Goal: Information Seeking & Learning: Learn about a topic

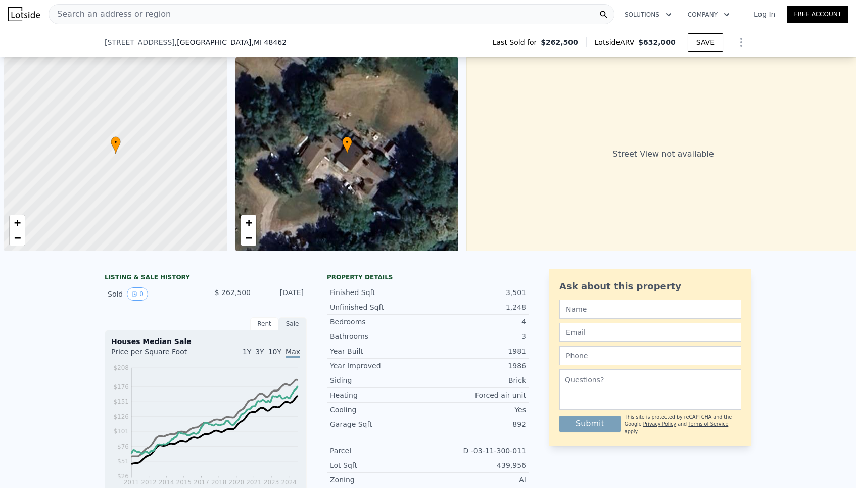
scroll to position [0, 4]
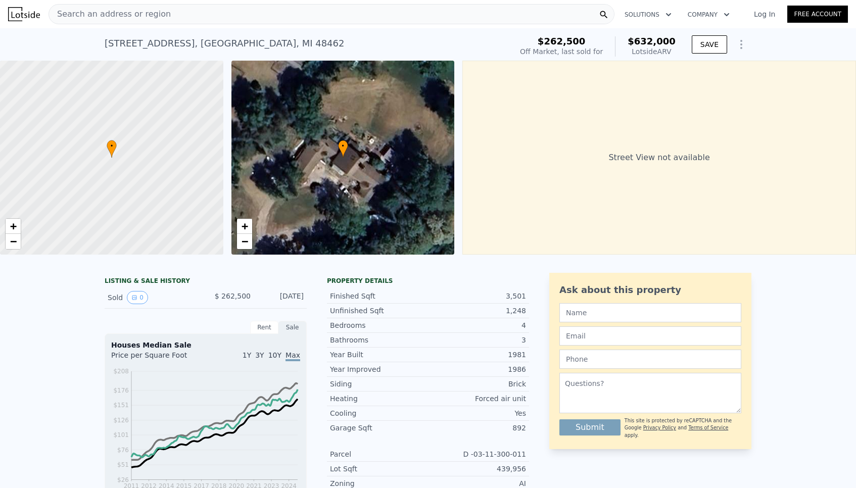
click at [130, 44] on div "[STREET_ADDRESS]" at bounding box center [224, 43] width 239 height 14
drag, startPoint x: 322, startPoint y: 42, endPoint x: 64, endPoint y: 30, distance: 258.9
click at [64, 30] on div "[STREET_ADDRESS] Sold [DATE] for $262,500 (~ARV $632k ) $262,500 Off Market, la…" at bounding box center [428, 44] width 856 height 32
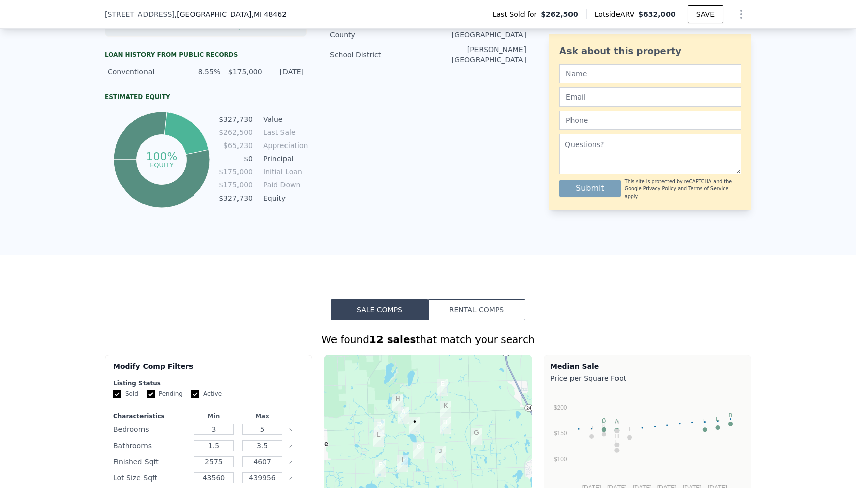
scroll to position [0, 0]
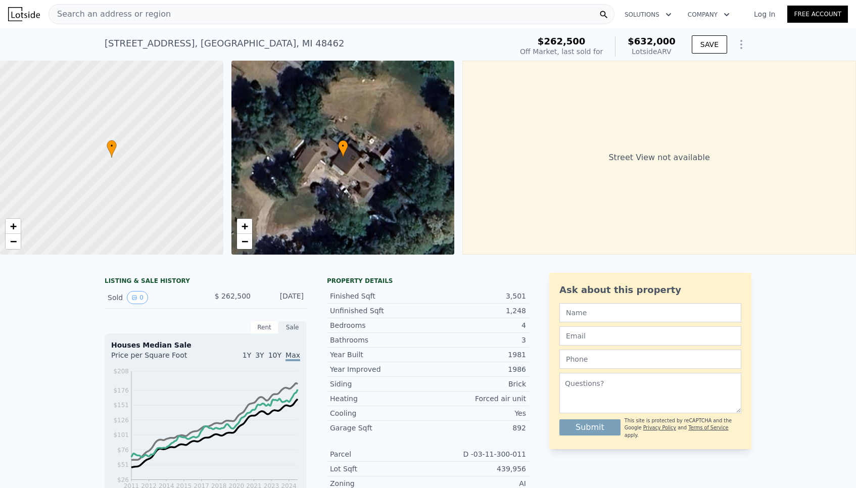
click at [79, 14] on span "Search an address or region" at bounding box center [110, 14] width 122 height 12
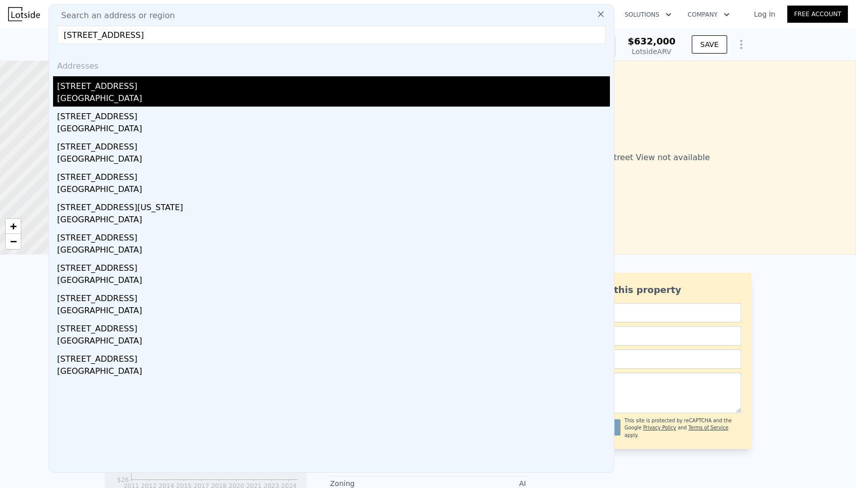
type input "[STREET_ADDRESS]"
click at [107, 96] on div "[GEOGRAPHIC_DATA]" at bounding box center [333, 99] width 553 height 14
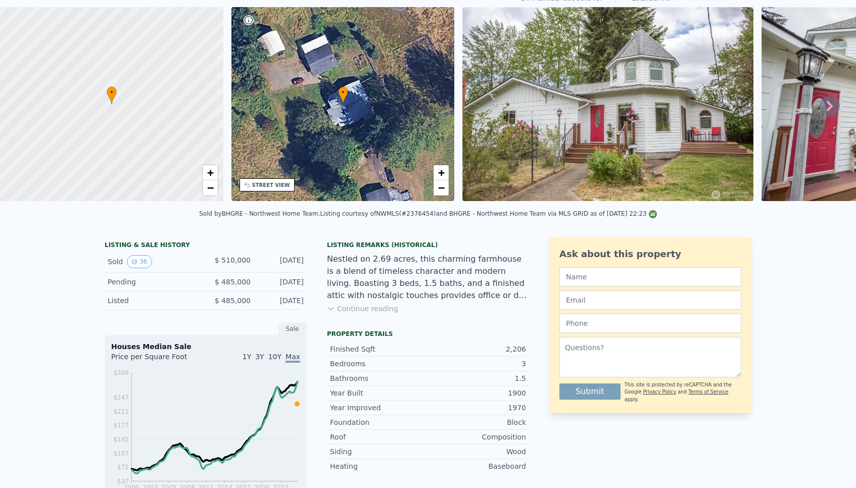
scroll to position [40, 0]
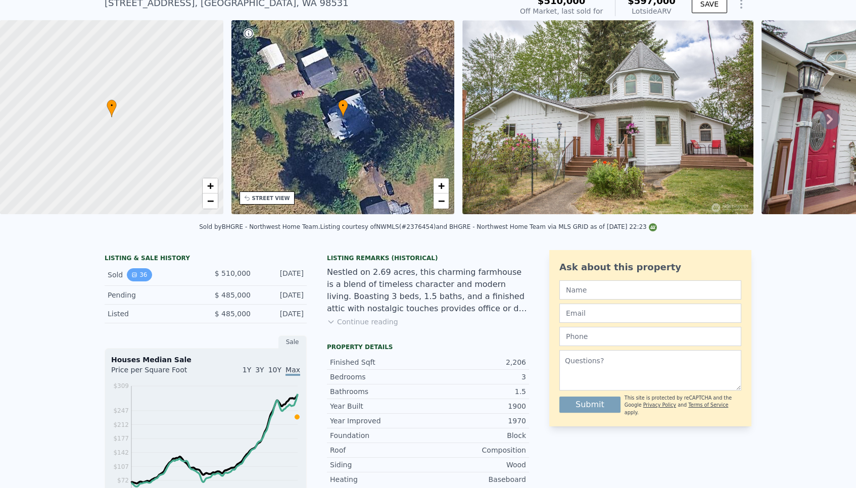
click at [141, 271] on button "36" at bounding box center [139, 274] width 25 height 13
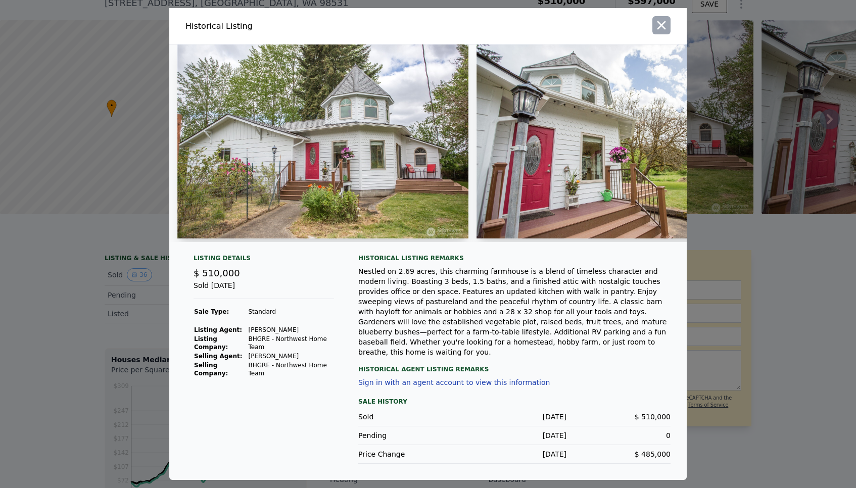
click at [657, 31] on icon "button" at bounding box center [661, 25] width 14 height 14
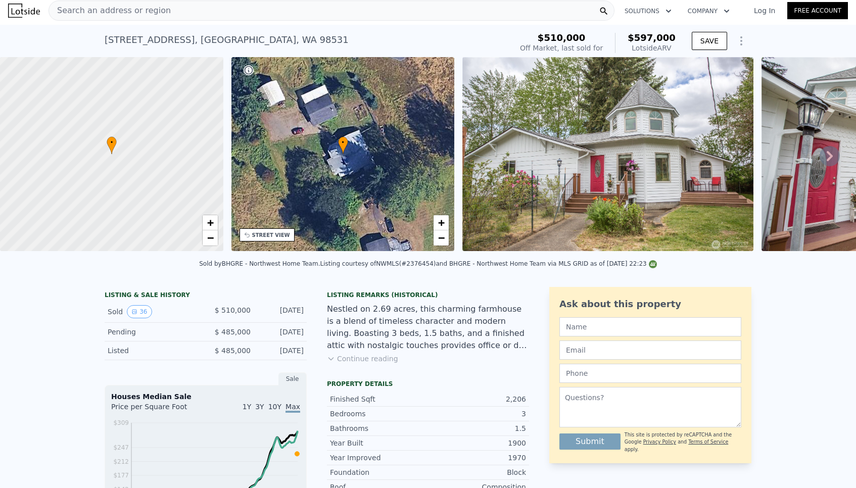
scroll to position [0, 0]
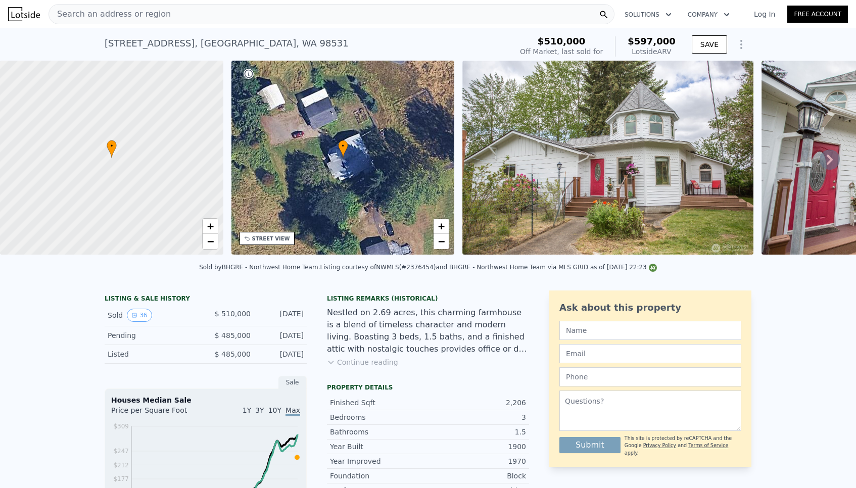
click at [72, 16] on span "Search an address or region" at bounding box center [110, 14] width 122 height 12
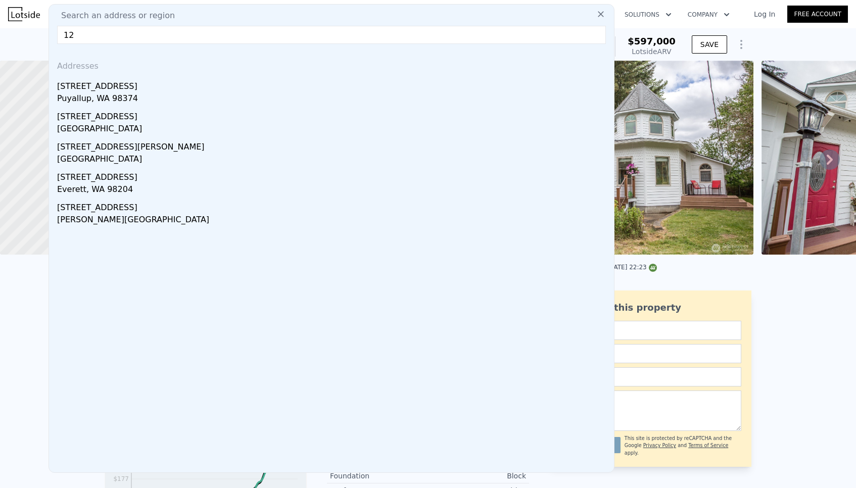
type input "1"
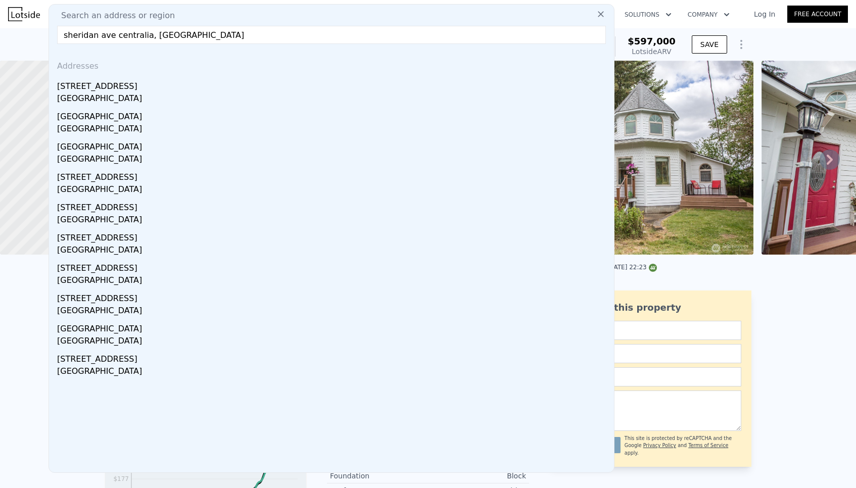
click at [62, 35] on input "sheridan ave centralia, [GEOGRAPHIC_DATA]" at bounding box center [331, 35] width 549 height 18
drag, startPoint x: 111, startPoint y: 34, endPoint x: 98, endPoint y: 35, distance: 12.7
click at [98, 35] on input "sheridan ave centralia, [GEOGRAPHIC_DATA]" at bounding box center [331, 35] width 549 height 18
click at [153, 36] on input "sheridan st centralia, [GEOGRAPHIC_DATA]" at bounding box center [331, 35] width 549 height 18
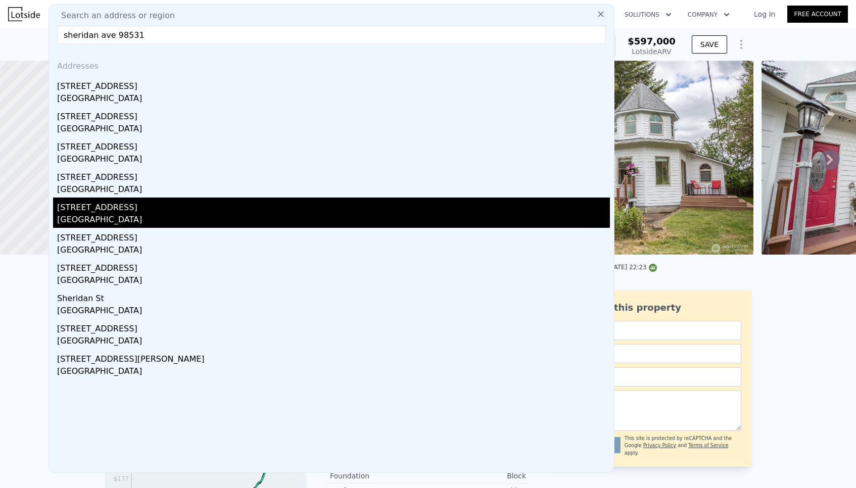
type input "sheridan ave 98531"
click at [105, 204] on div "[STREET_ADDRESS]" at bounding box center [333, 206] width 553 height 16
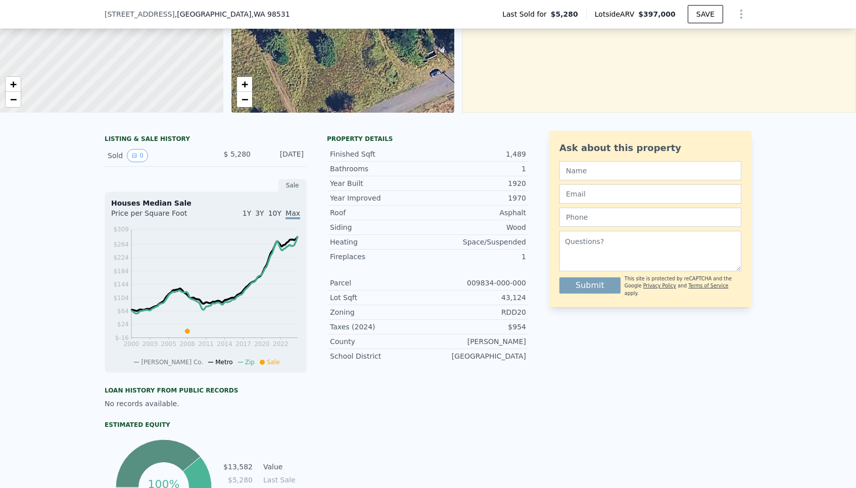
scroll to position [106, 0]
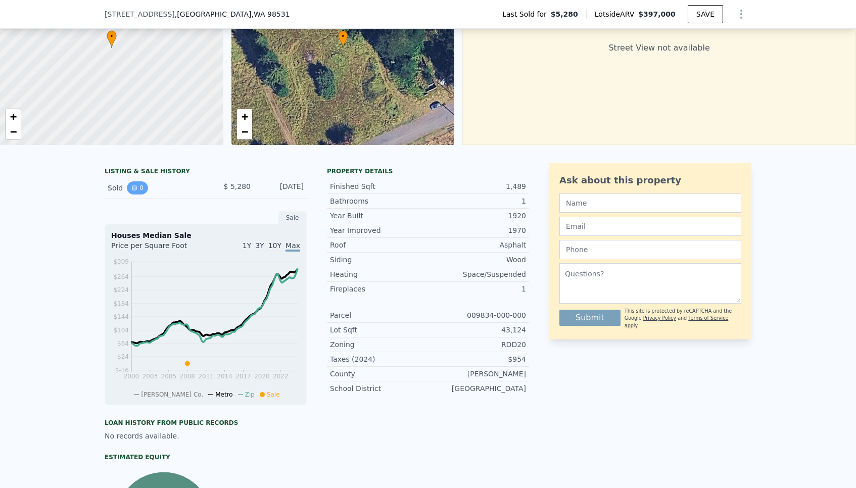
click at [135, 184] on button "0" at bounding box center [137, 187] width 21 height 13
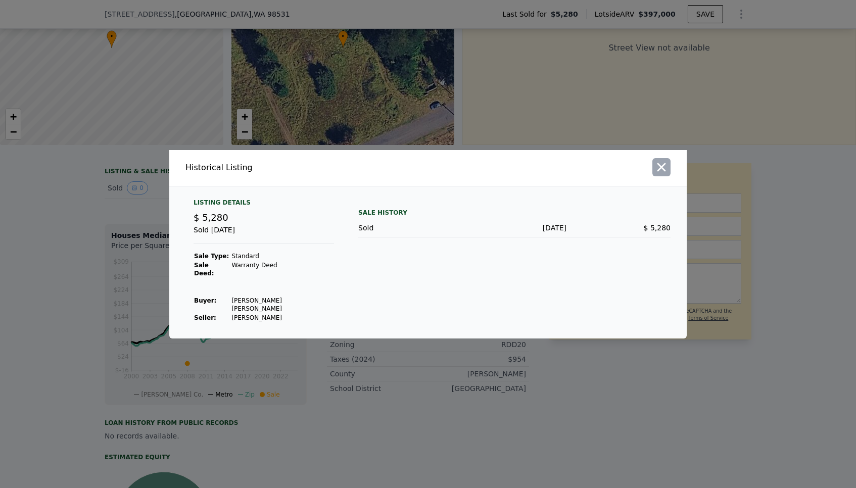
click at [661, 171] on icon "button" at bounding box center [661, 167] width 9 height 9
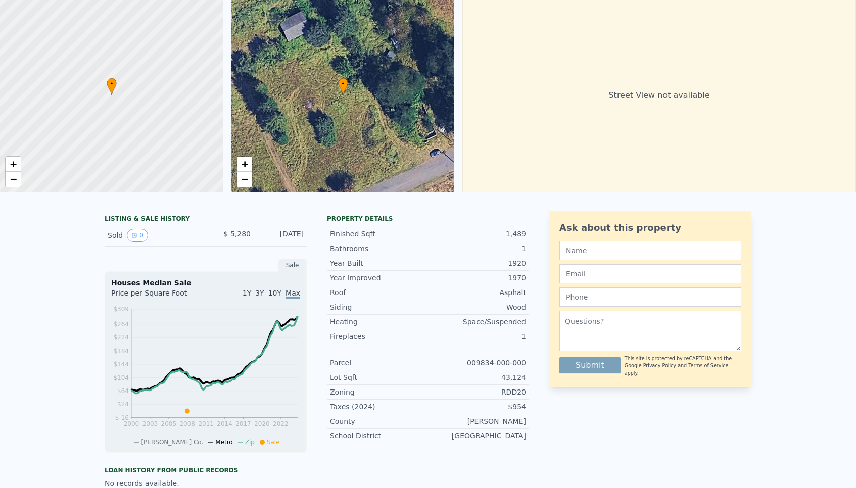
scroll to position [0, 0]
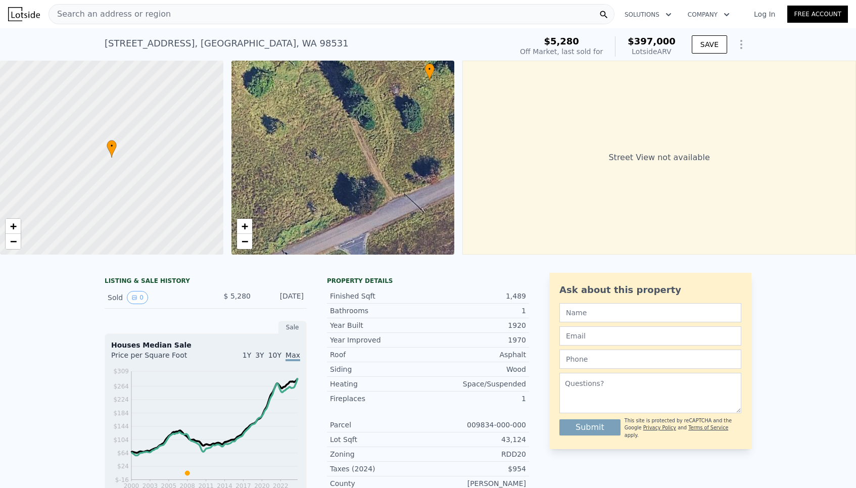
drag, startPoint x: 354, startPoint y: 203, endPoint x: 440, endPoint y: 125, distance: 116.2
click at [440, 125] on div "• + −" at bounding box center [342, 158] width 223 height 194
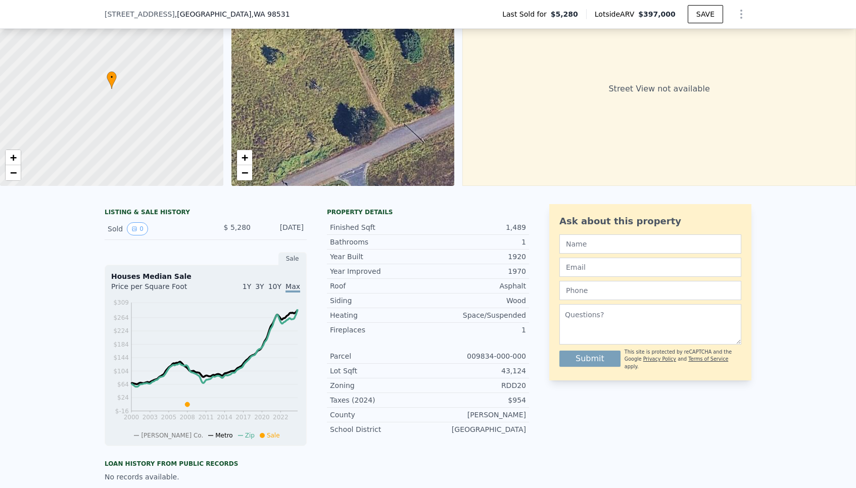
scroll to position [63, 0]
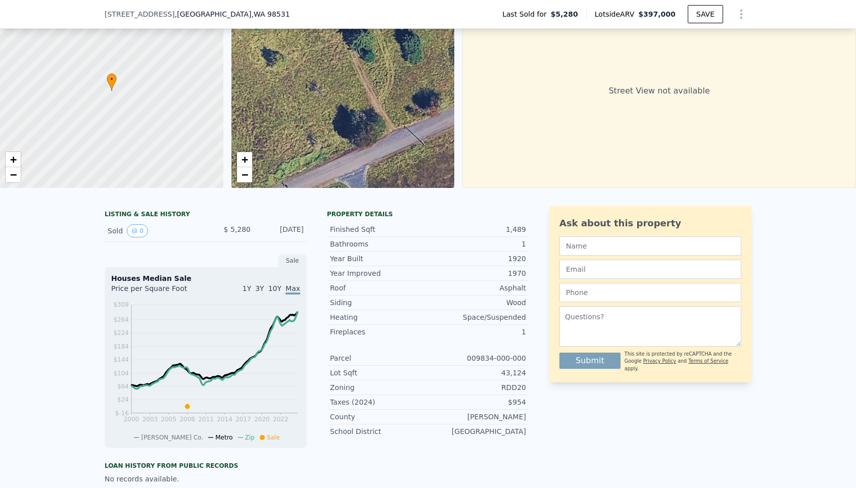
type input "2.25"
type input "2116"
type input "2744"
type input "70567"
type input "125017"
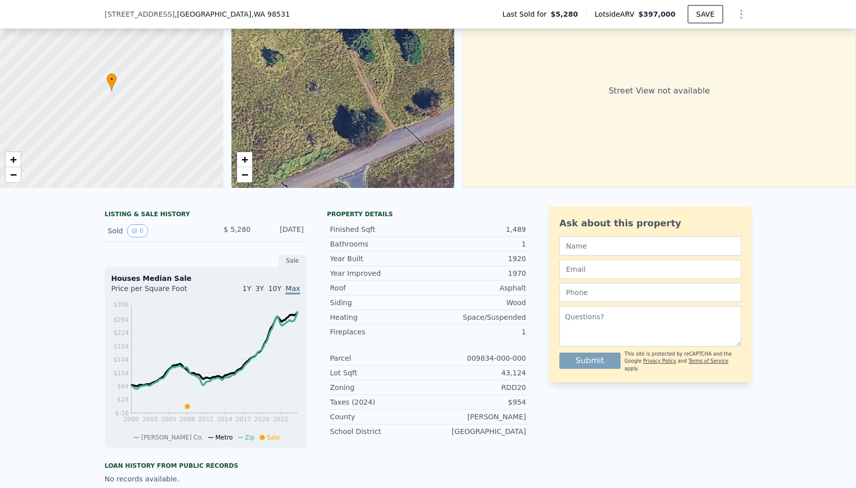
type input "$ 597,000"
type input "7"
type input "$ 1,032"
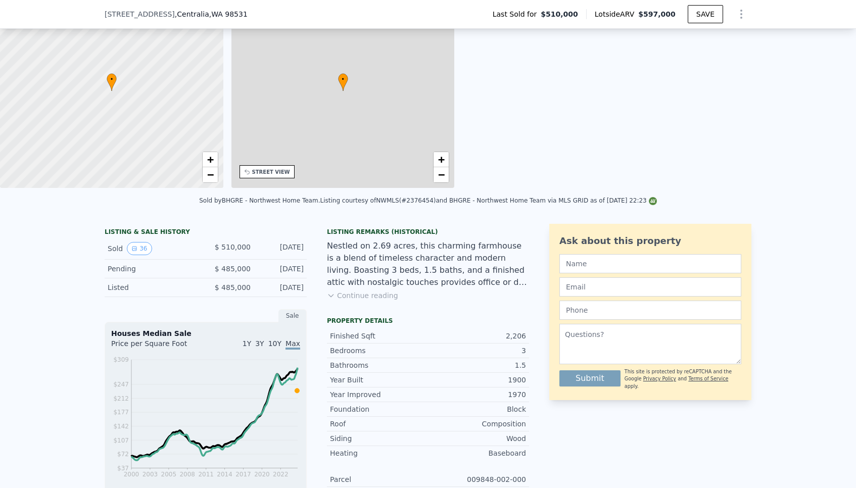
scroll to position [0, 235]
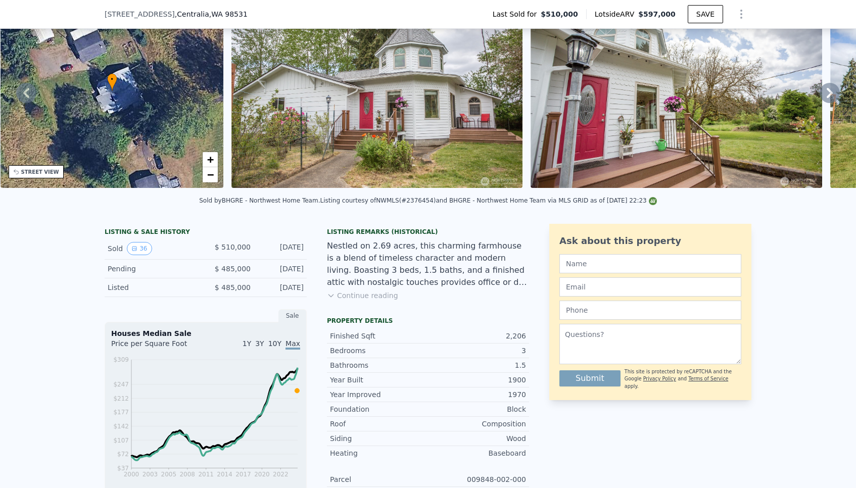
type input "0.75"
type input "1396"
type input "2032"
type input "24829"
type input "54014"
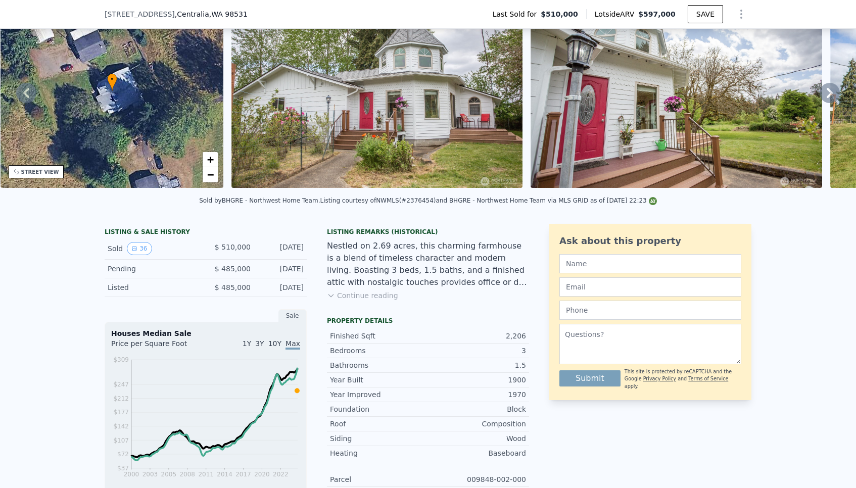
type input "$ 397,000"
type input "6"
type input "$ 360,723"
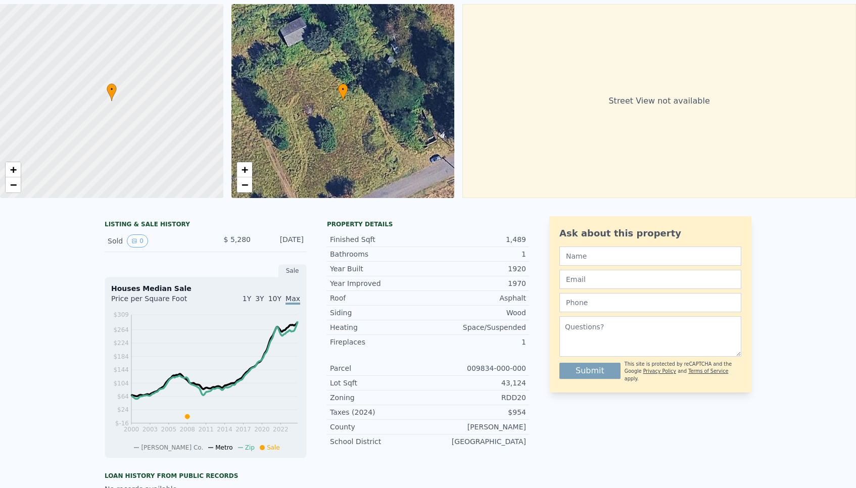
scroll to position [43, 0]
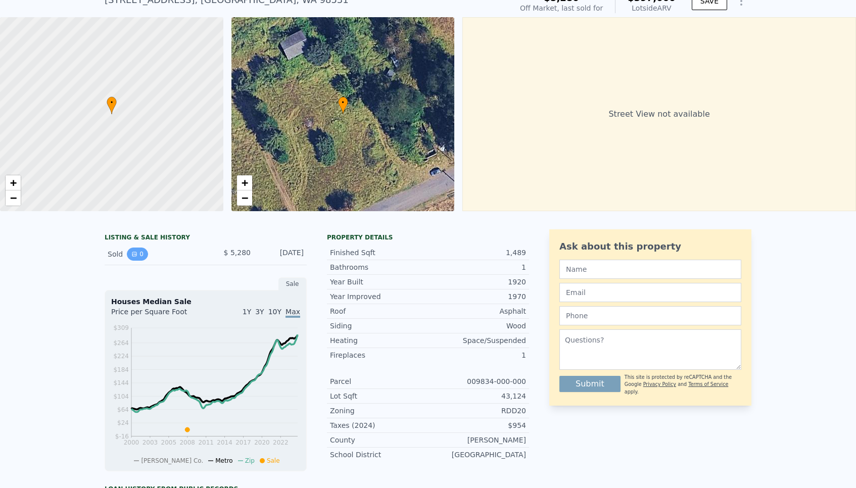
click at [141, 255] on button "0" at bounding box center [137, 254] width 21 height 13
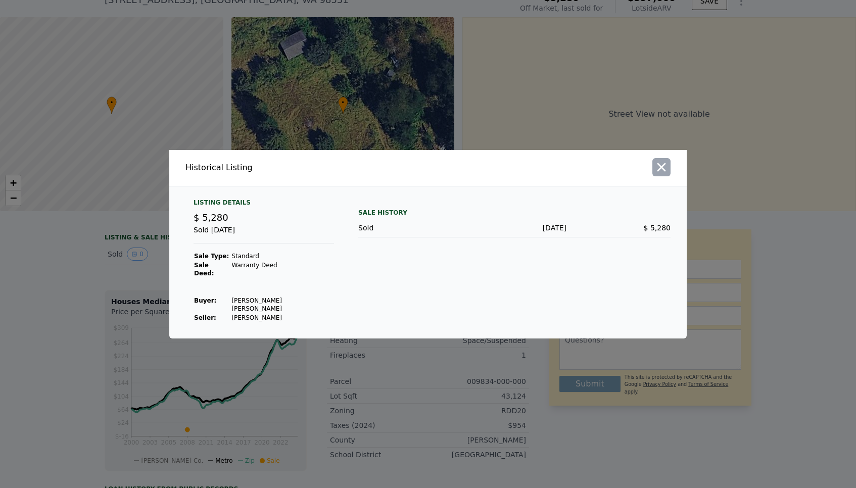
click at [664, 174] on icon "button" at bounding box center [661, 167] width 14 height 14
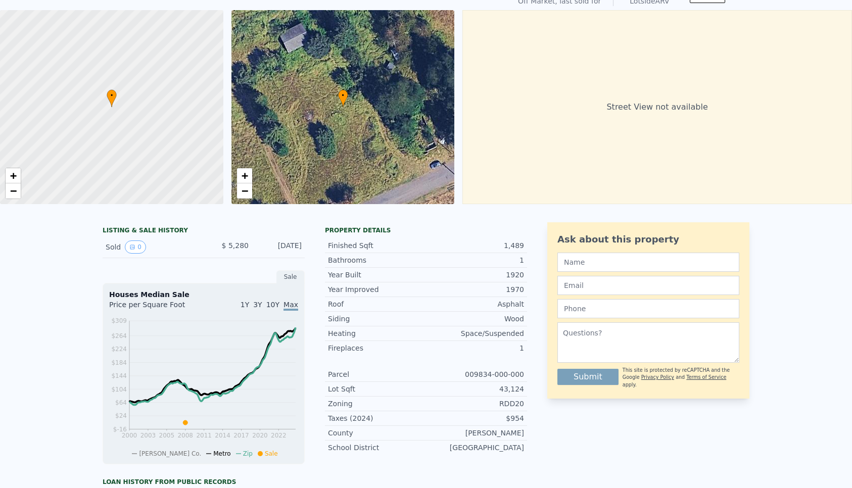
scroll to position [0, 0]
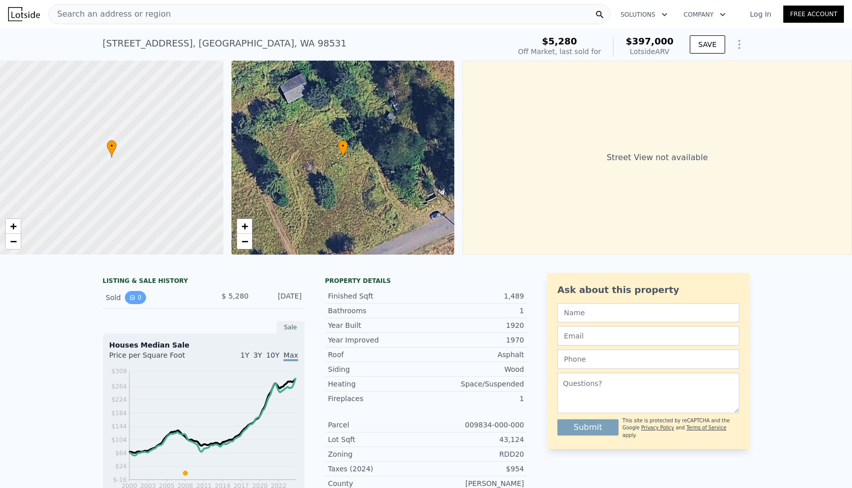
click at [133, 299] on icon "View historical data" at bounding box center [132, 297] width 6 height 6
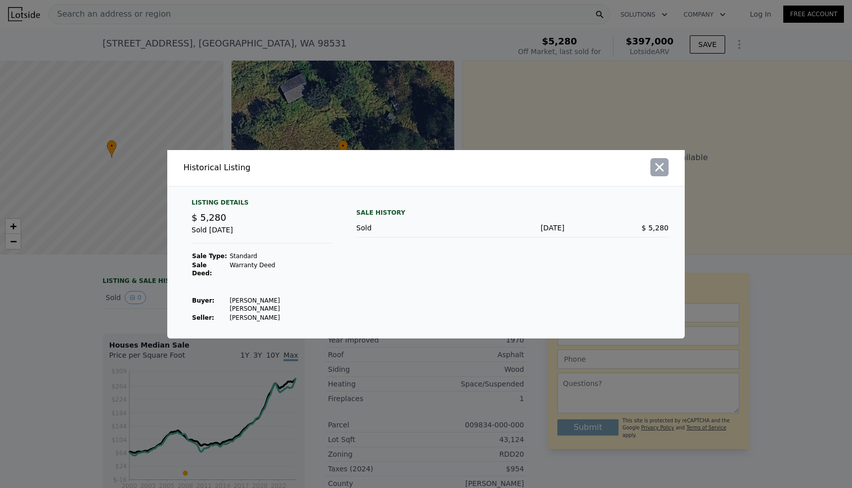
click at [662, 171] on icon "button" at bounding box center [659, 167] width 9 height 9
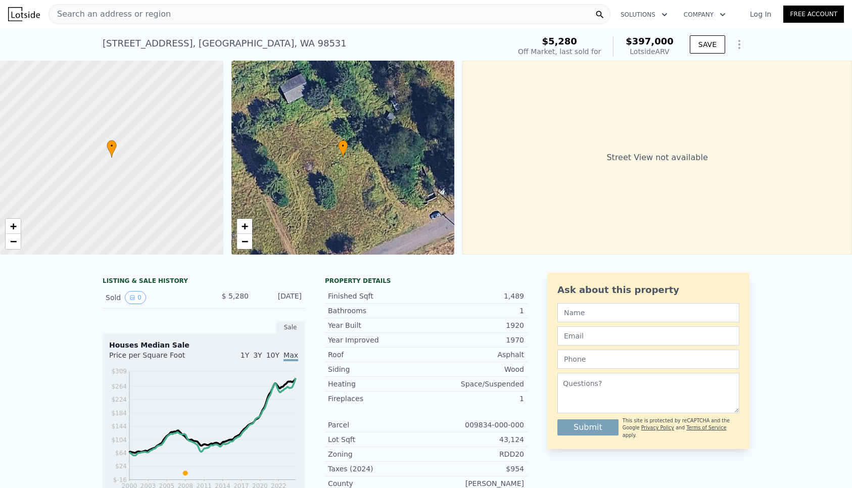
type input "2.25"
type input "2116"
type input "2744"
type input "70567"
type input "125017"
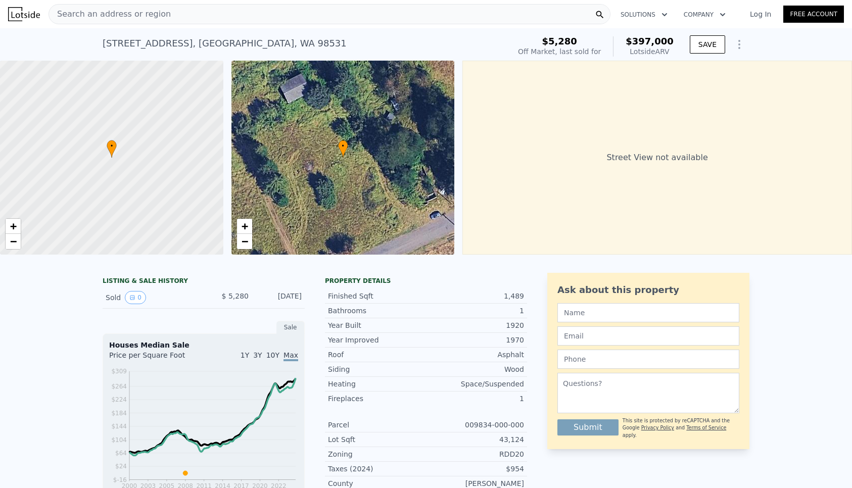
type input "$ 597,000"
type input "7"
type input "$ 1,032"
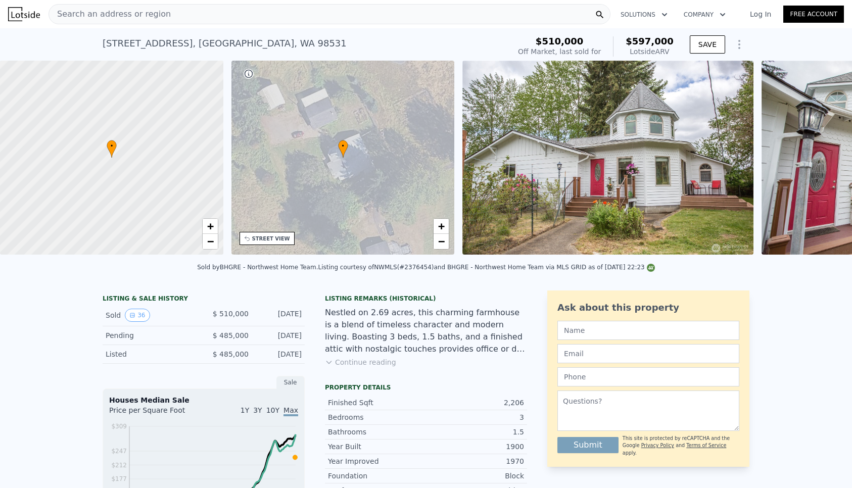
scroll to position [0, 235]
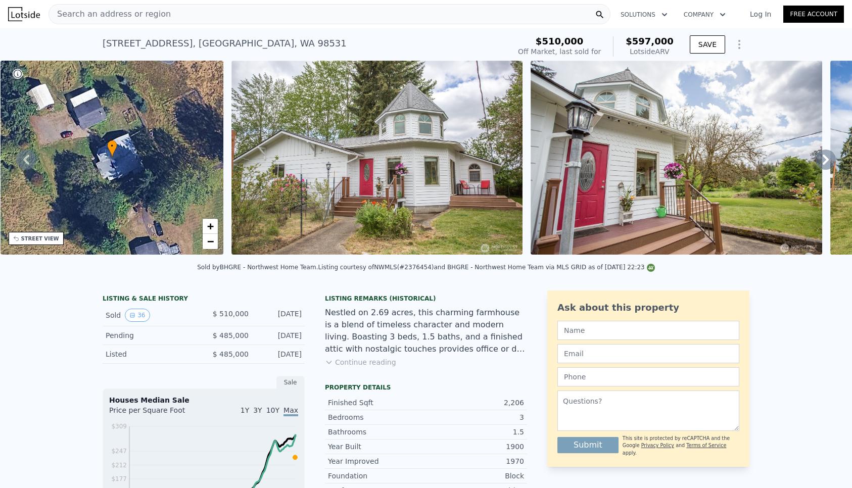
type input "3"
type input "5"
type input "1.5"
type input "3.5"
type input "2575"
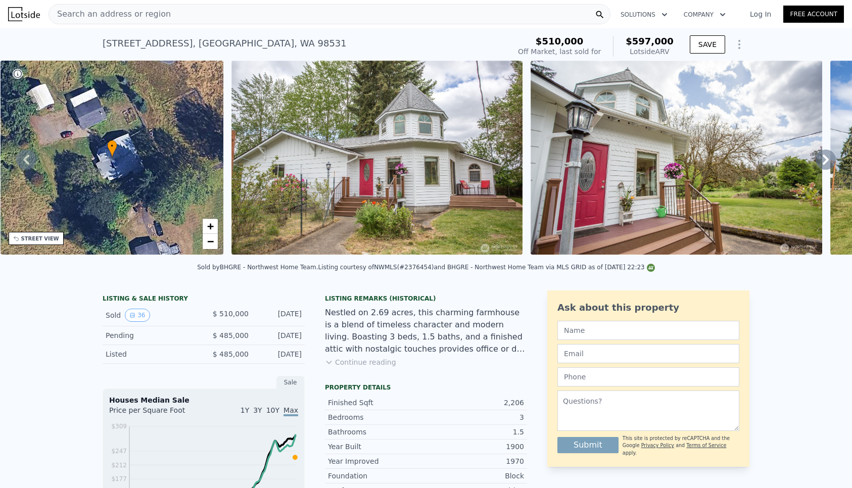
type input "4607"
type input "43560"
type input "439956"
type input "$ 632,000"
type input "6"
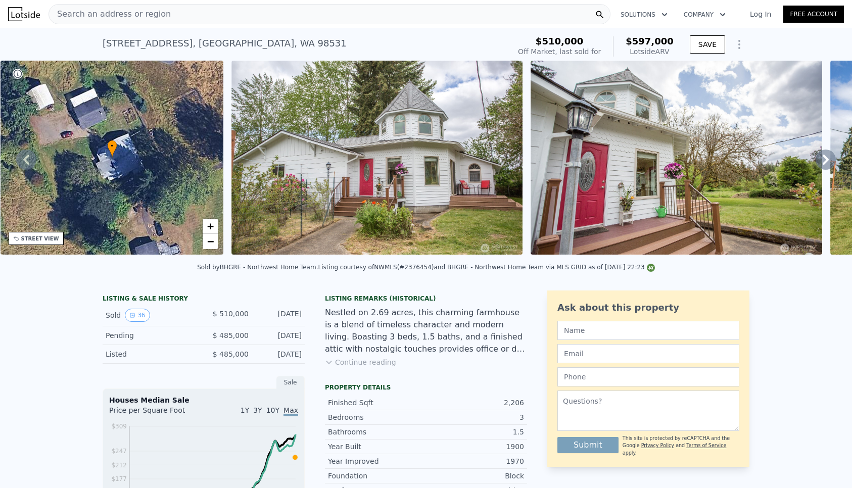
type input "$ 30,001"
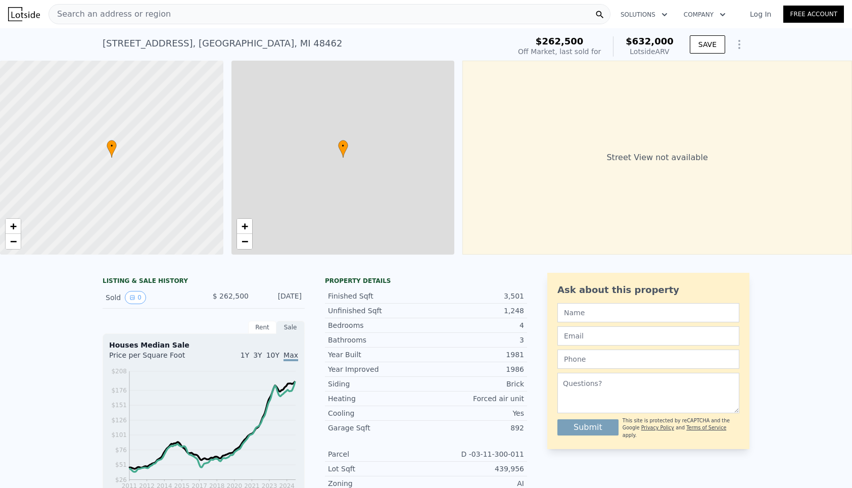
scroll to position [0, 4]
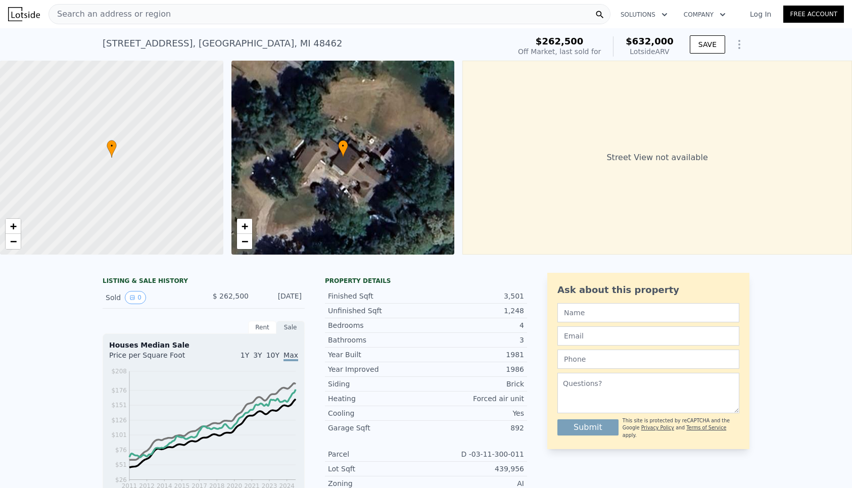
type input "2"
type input "4"
type input "2.25"
type input "2.75"
type input "2116"
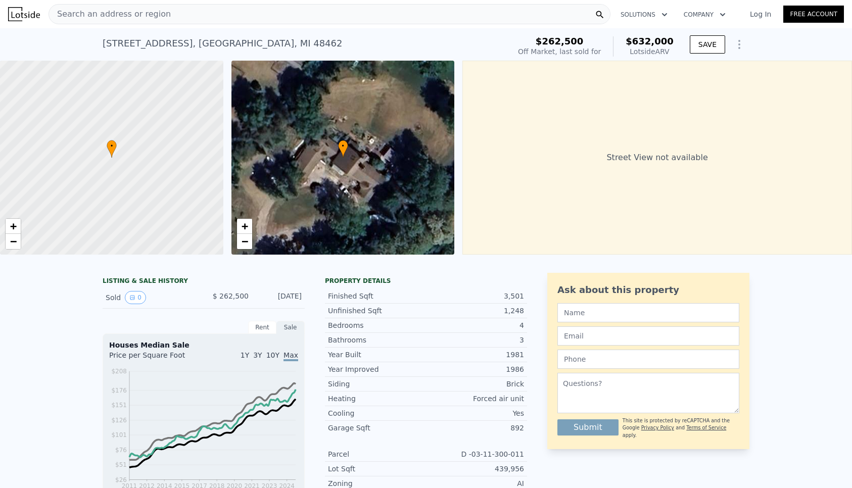
type input "2744"
type input "70567"
type input "125017"
type input "$ 597,000"
type input "7"
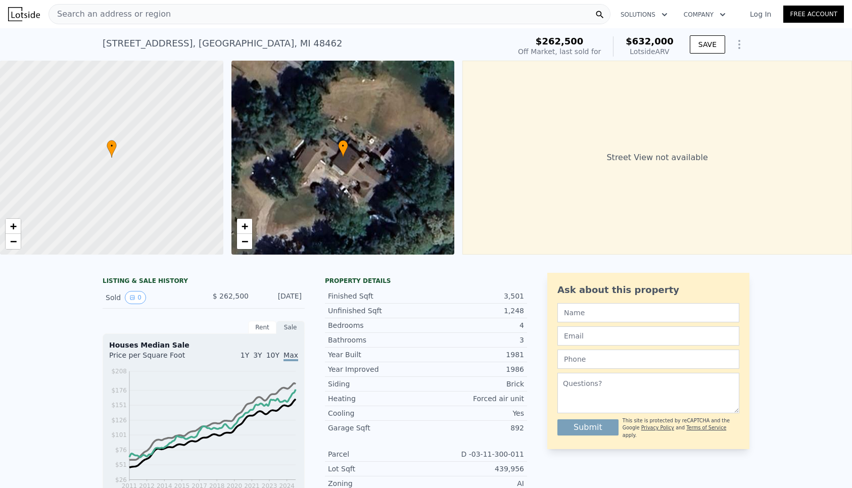
type input "$ 1,032"
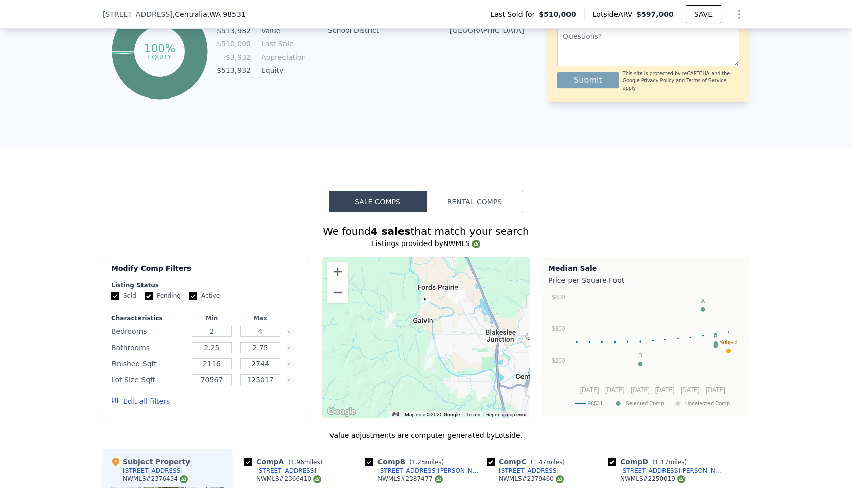
scroll to position [636, 0]
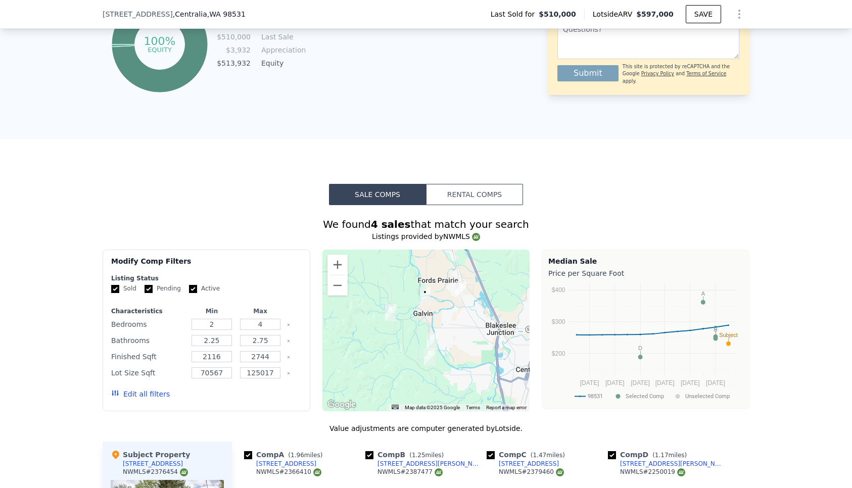
click at [445, 306] on div at bounding box center [426, 331] width 208 height 162
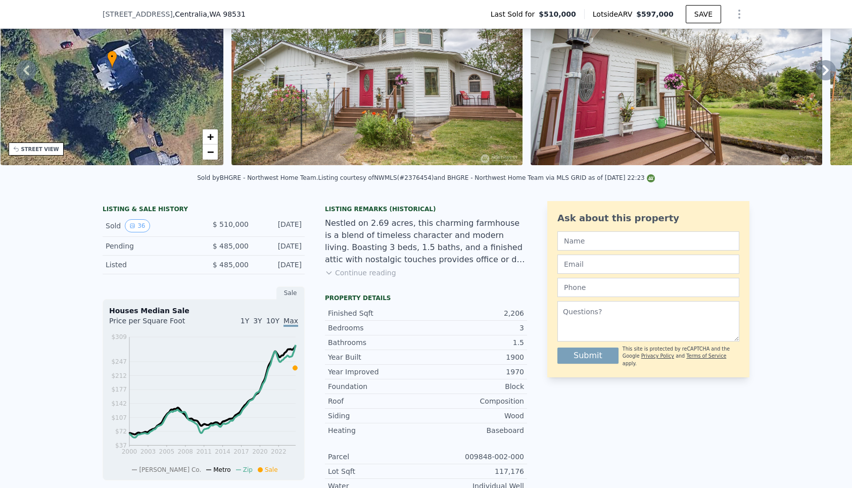
scroll to position [0, 0]
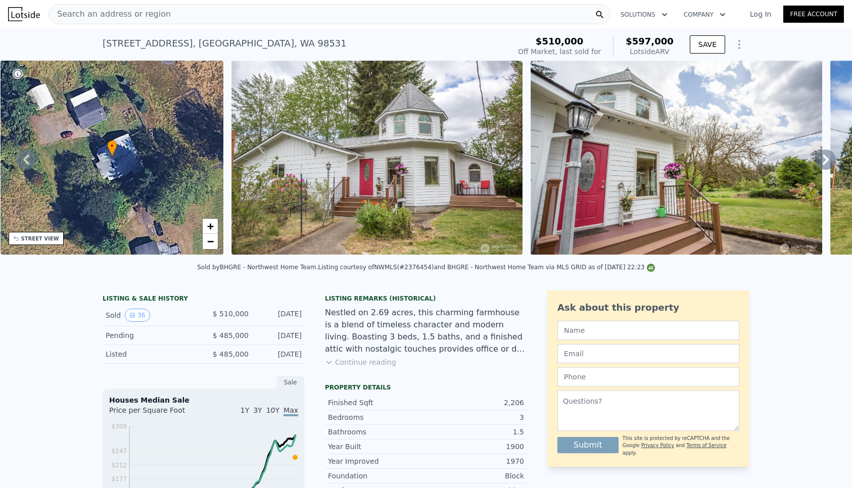
click at [95, 15] on span "Search an address or region" at bounding box center [110, 14] width 122 height 12
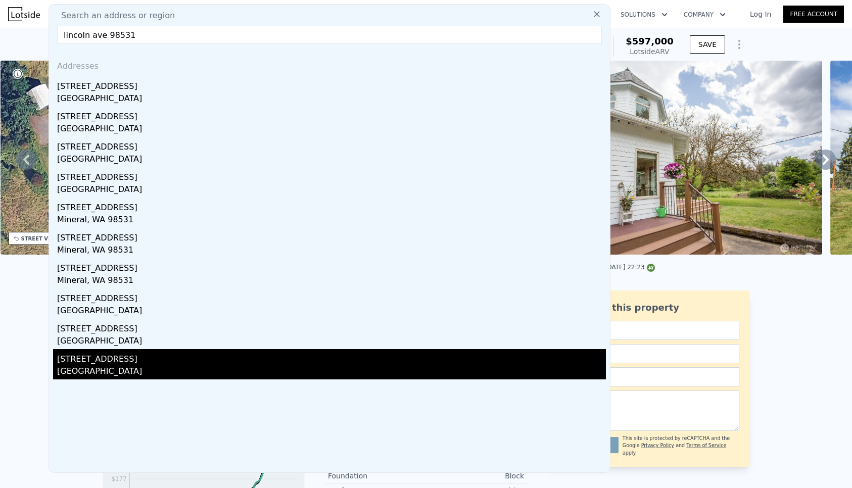
type input "lincoln ave 98531"
click at [102, 364] on div "[STREET_ADDRESS]" at bounding box center [331, 357] width 549 height 16
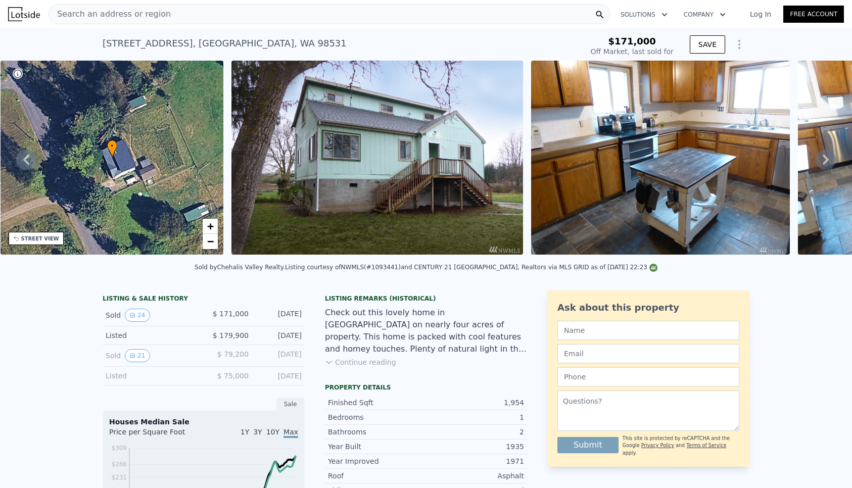
type input "4"
type input "2.25"
type input "2744"
type input "70567"
type input "125017"
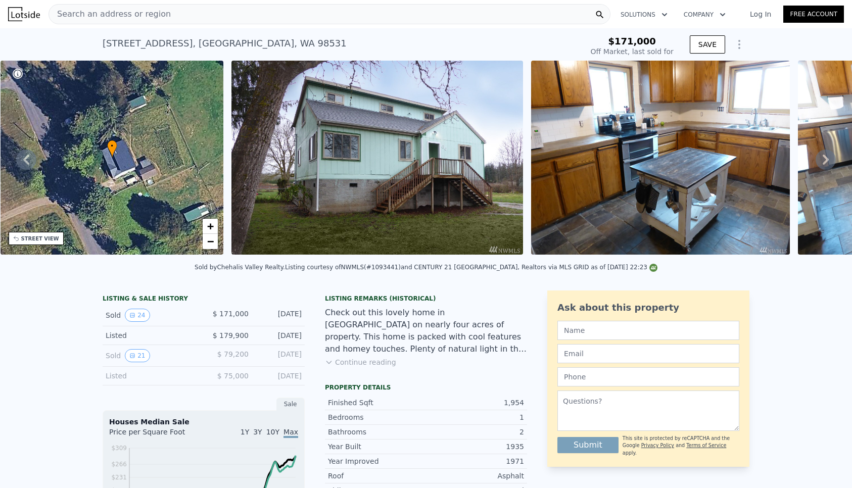
type input "$ 597,000"
type input "7"
type input "$ 1,032"
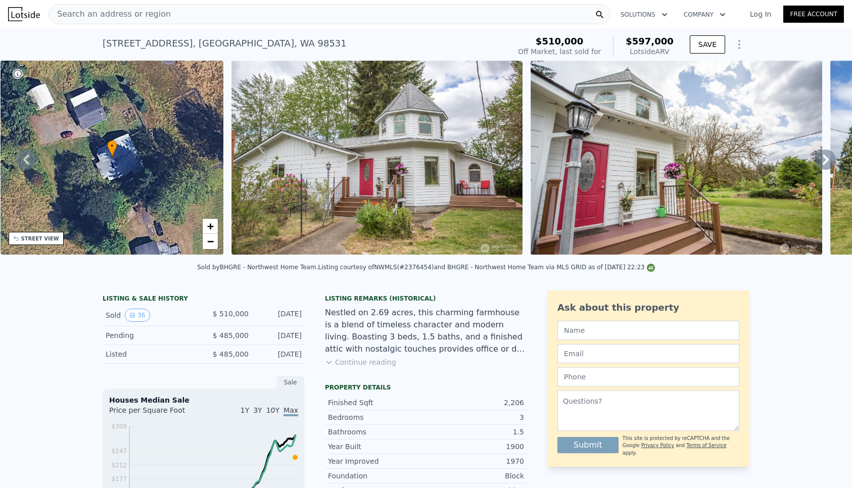
click at [95, 16] on span "Search an address or region" at bounding box center [110, 14] width 122 height 12
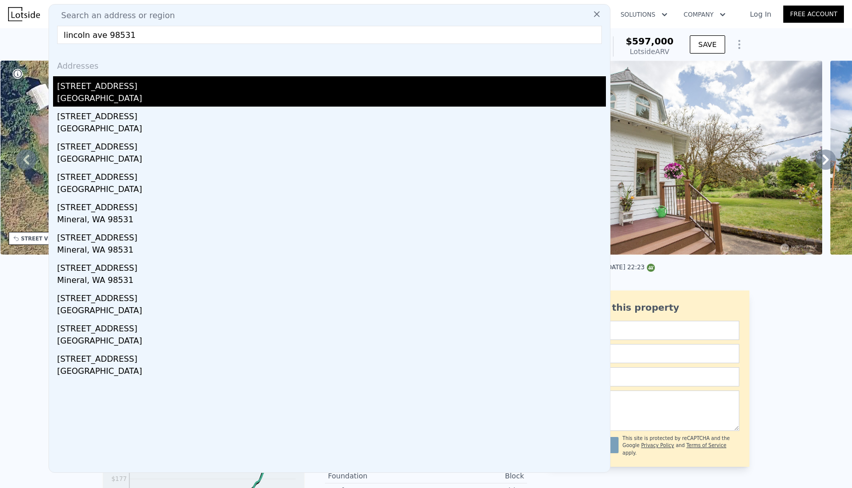
type input "lincoln ave 98531"
click at [83, 88] on div "[STREET_ADDRESS]" at bounding box center [331, 84] width 549 height 16
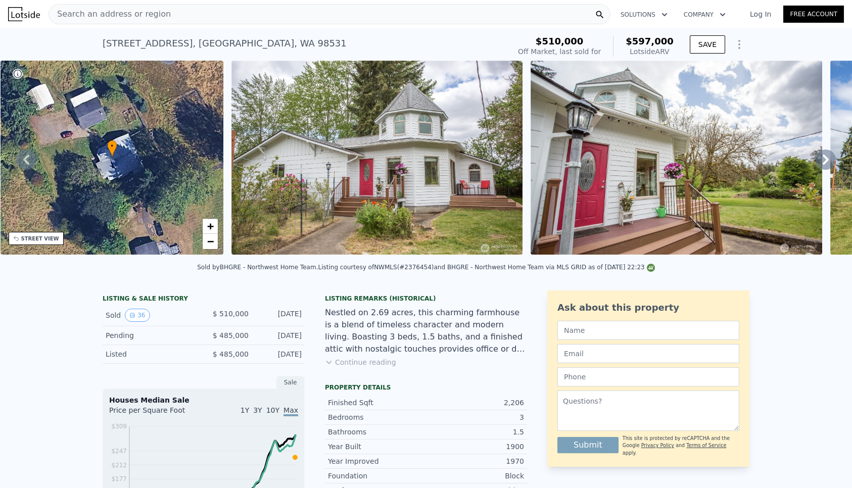
scroll to position [0, 4]
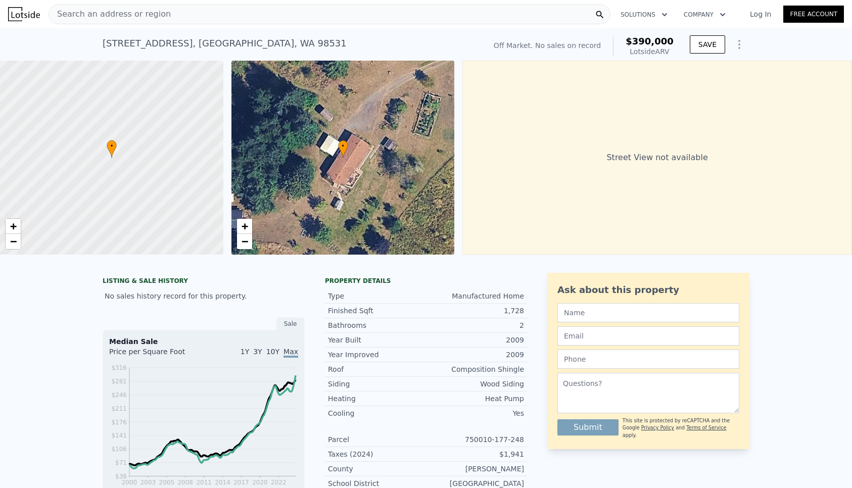
type input "4"
type input "2.25"
type input "2.75"
type input "2116"
type input "2744"
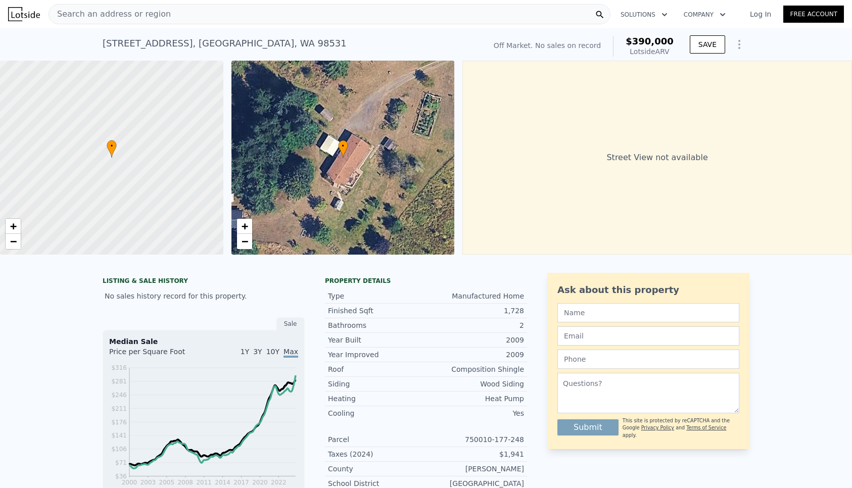
type input "70567"
type input "125017"
type input "$ 597,000"
type input "7"
type input "$ 1,032"
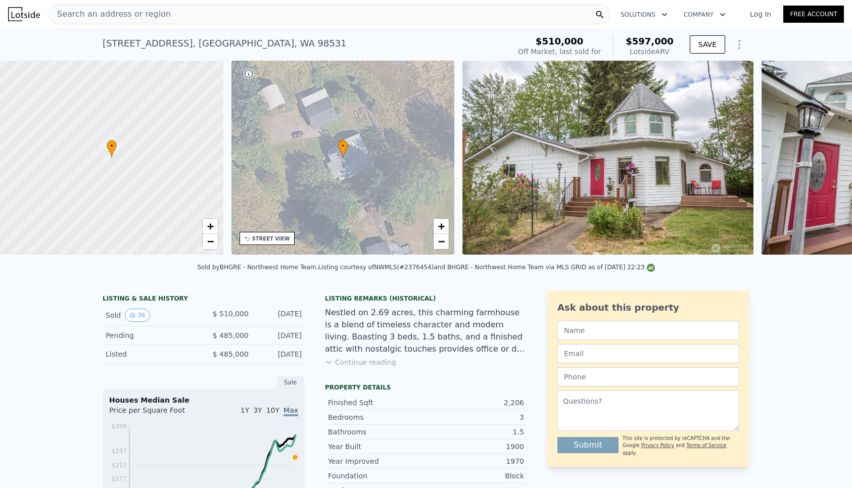
scroll to position [0, 235]
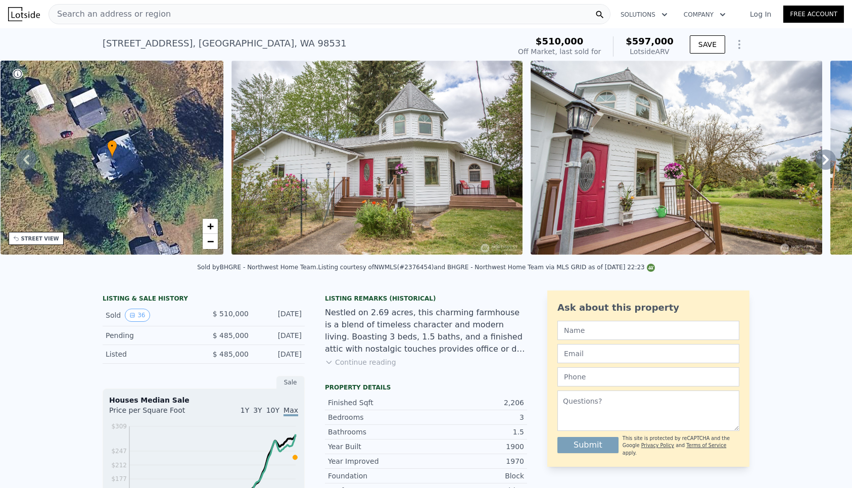
click at [81, 14] on span "Search an address or region" at bounding box center [110, 14] width 122 height 12
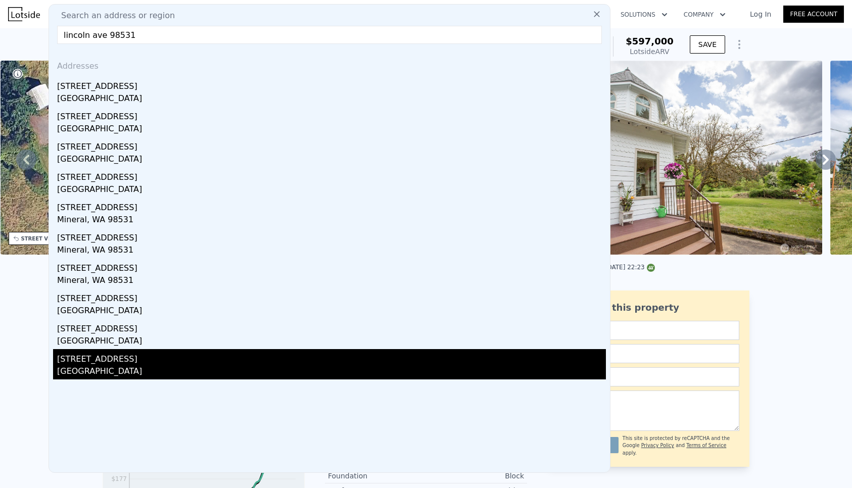
type input "lincoln ave 98531"
click at [108, 363] on div "[STREET_ADDRESS]" at bounding box center [331, 357] width 549 height 16
type input "3"
type input "1.5"
type input "2464"
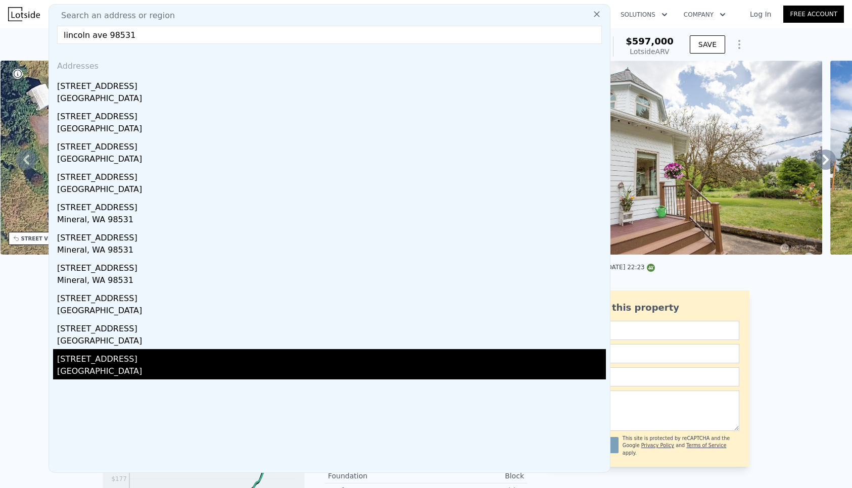
type input "109335"
type input "217800"
type input "$ 613,000"
type input "6"
type input "$ 382,702"
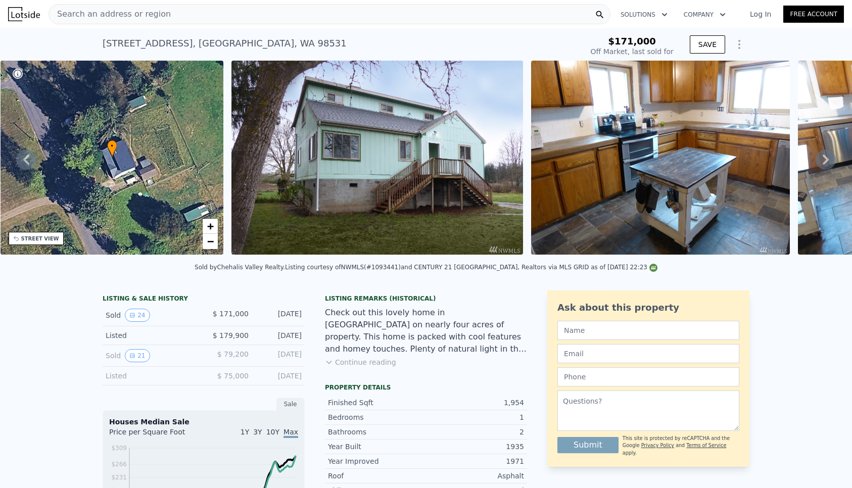
type input "4"
type input "2.25"
type input "2744"
type input "70567"
type input "125017"
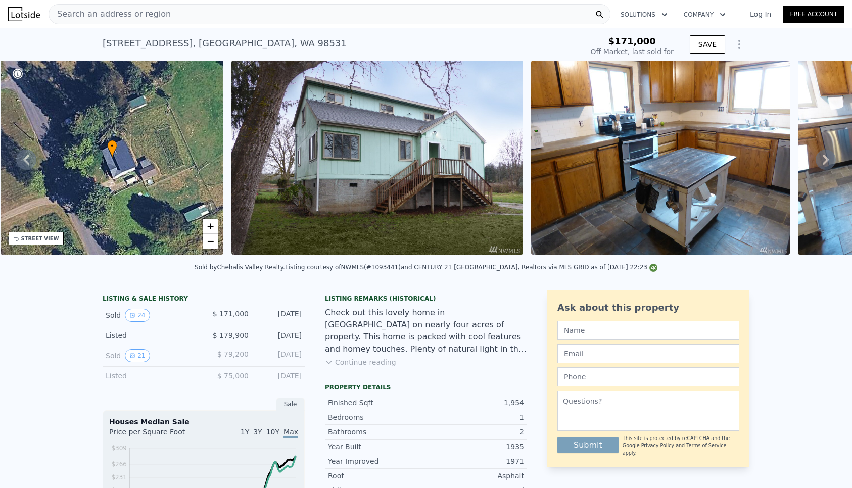
type input "$ 597,000"
type input "7"
type input "$ 1,032"
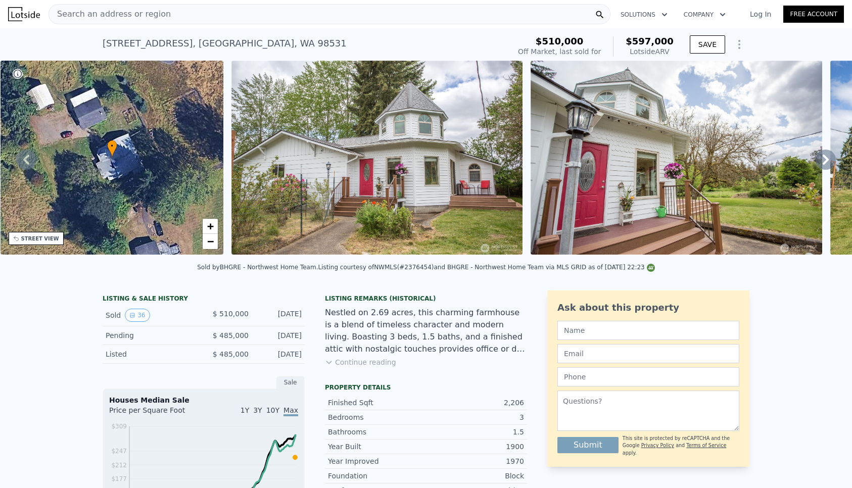
click at [93, 13] on span "Search an address or region" at bounding box center [110, 14] width 122 height 12
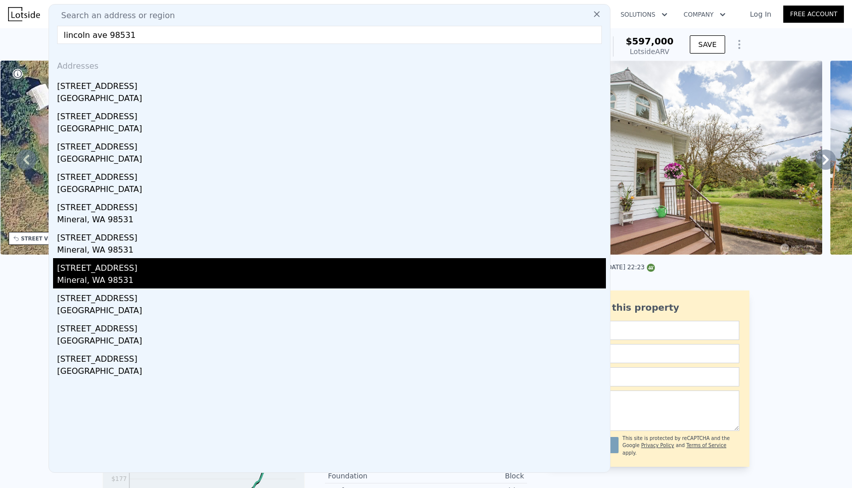
type input "lincoln ave 98531"
click at [91, 267] on div "[STREET_ADDRESS]" at bounding box center [331, 266] width 549 height 16
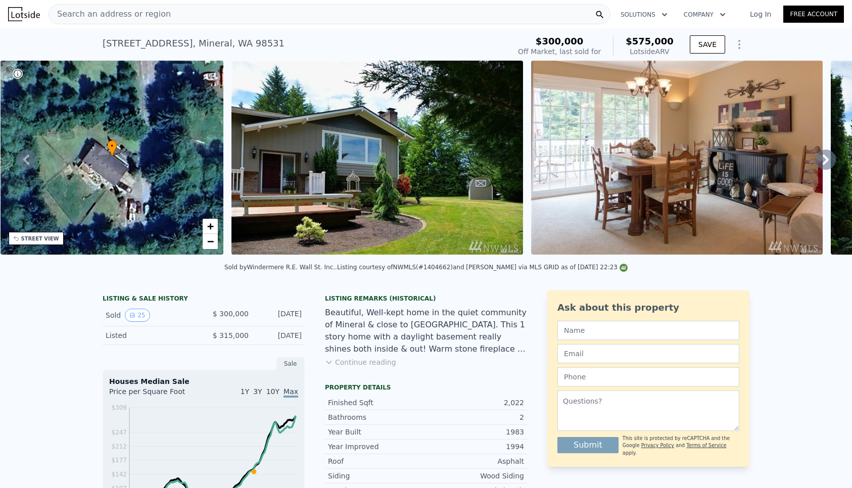
type input "2"
type input "4"
type input "2.25"
type input "2.75"
type input "2116"
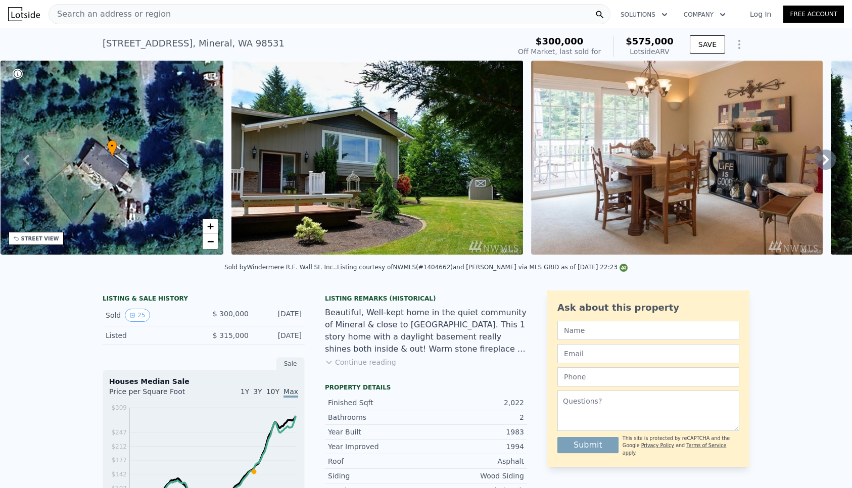
type input "2744"
type input "70567"
type input "125017"
type input "$ 597,000"
type input "7"
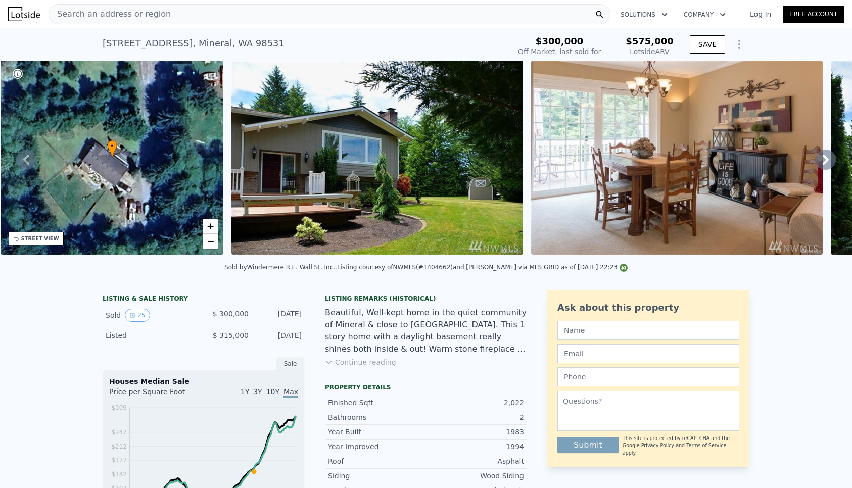
type input "$ 1,032"
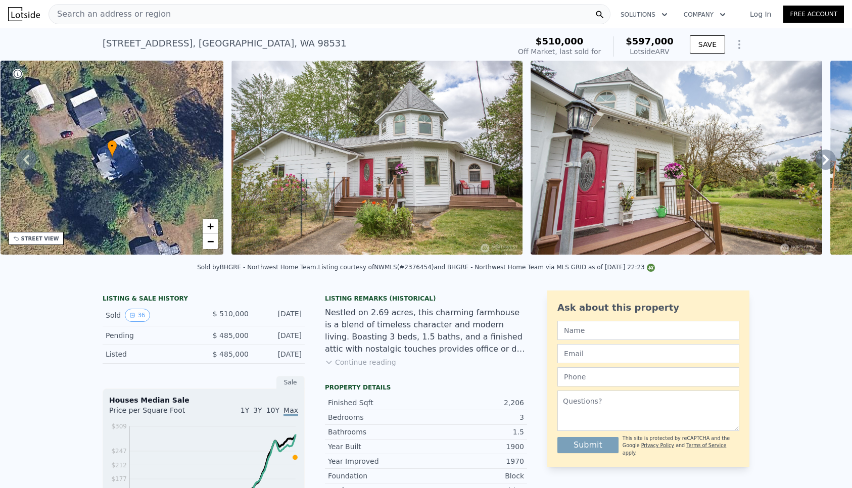
click at [98, 15] on span "Search an address or region" at bounding box center [110, 14] width 122 height 12
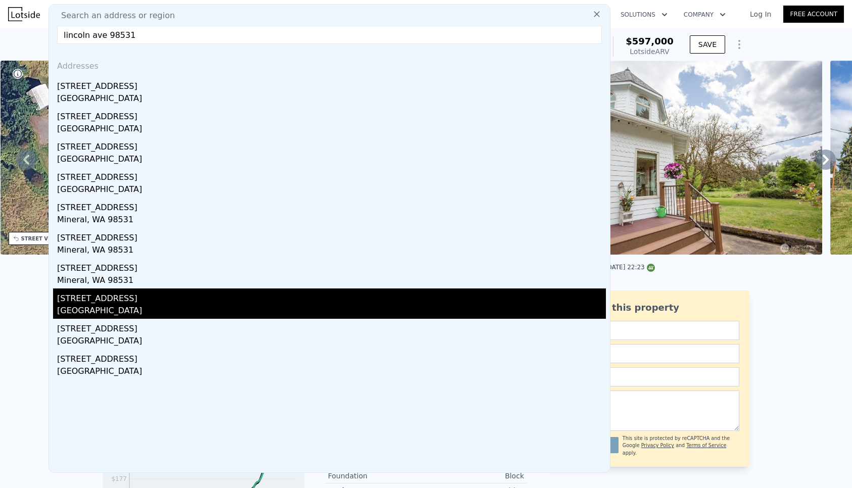
type input "lincoln ave 98531"
click at [89, 301] on div "[STREET_ADDRESS]" at bounding box center [331, 296] width 549 height 16
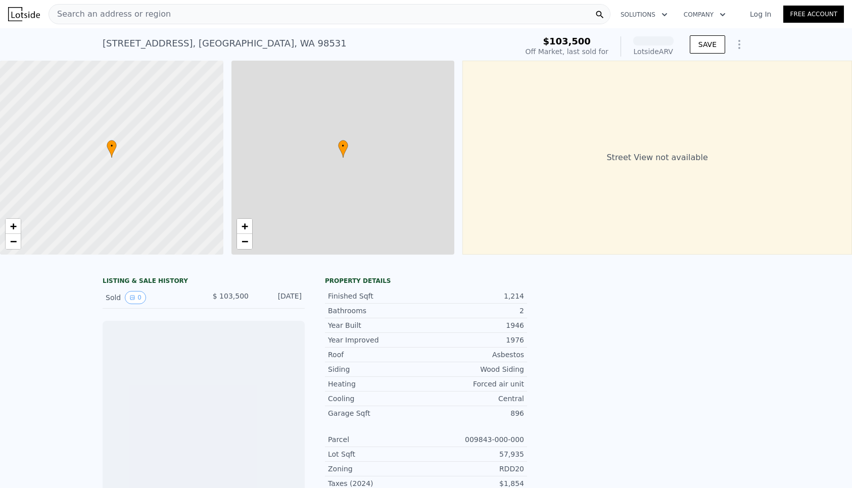
scroll to position [0, 4]
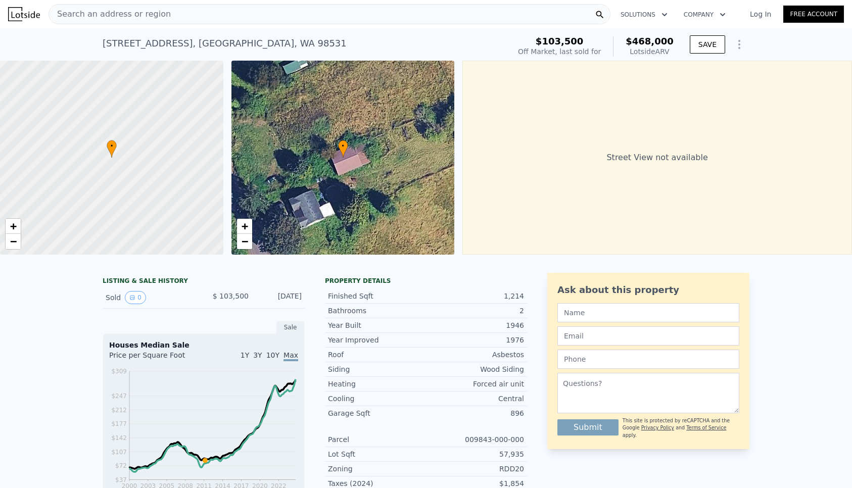
type input "4"
type input "2.25"
type input "2.75"
type input "2116"
type input "2744"
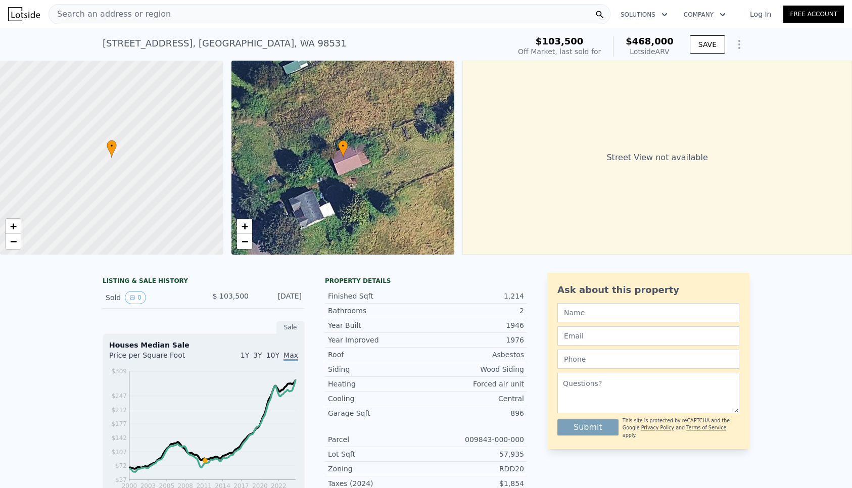
type input "70567"
type input "125017"
type input "$ 597,000"
type input "7"
type input "$ 1,032"
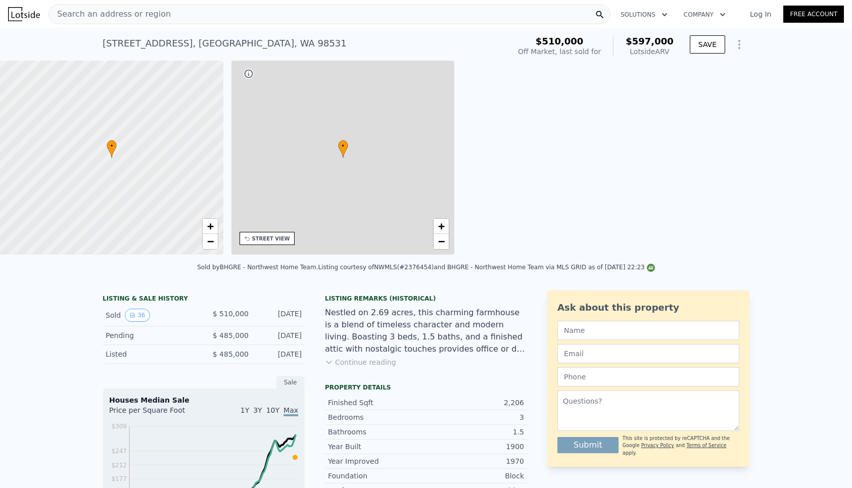
scroll to position [0, 235]
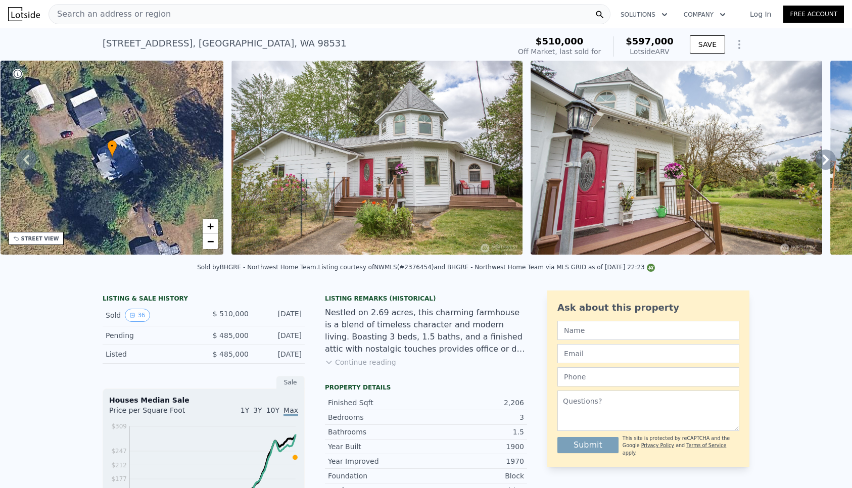
type input "3"
type input "5"
type input "1.5"
type input "3.5"
type input "2575"
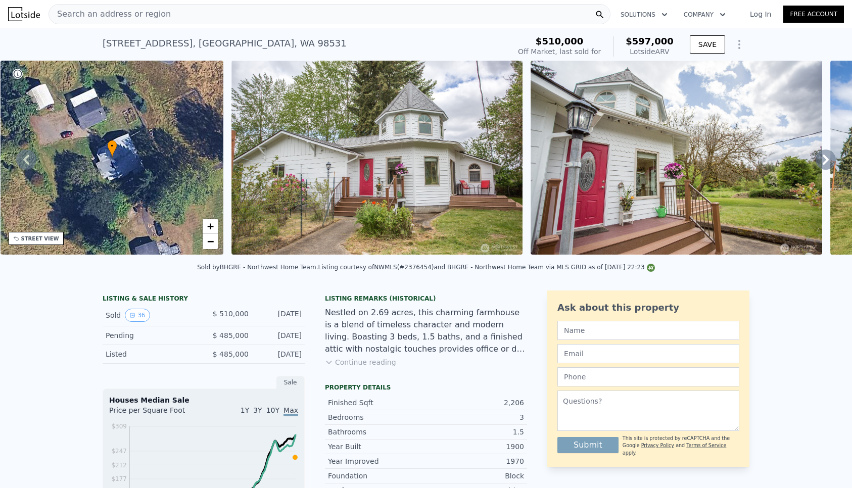
type input "4607"
type input "43560"
type input "439956"
type input "$ 632,000"
type input "6"
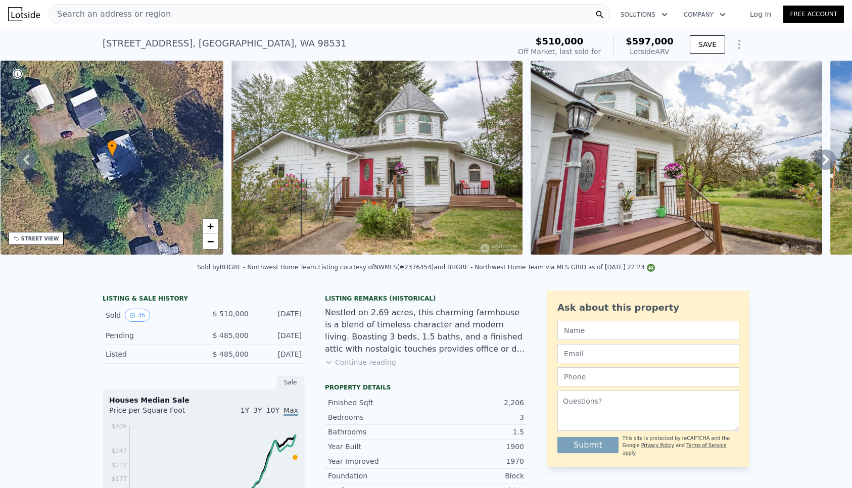
type input "$ 30,001"
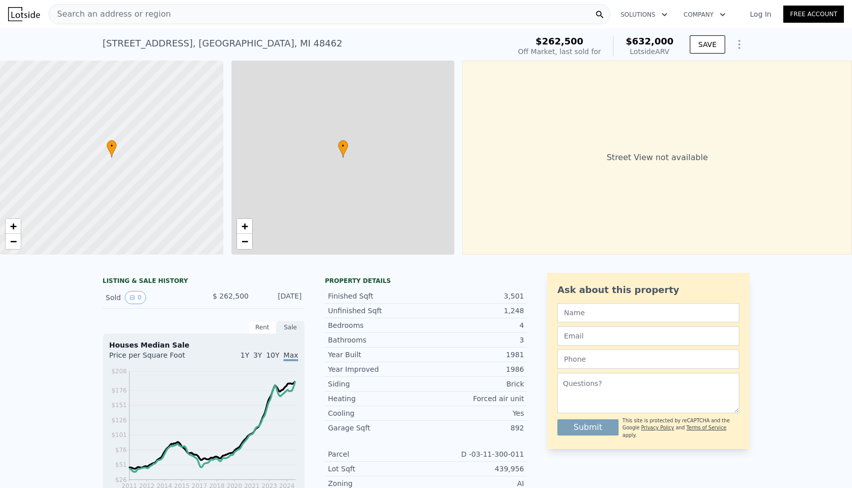
scroll to position [0, 4]
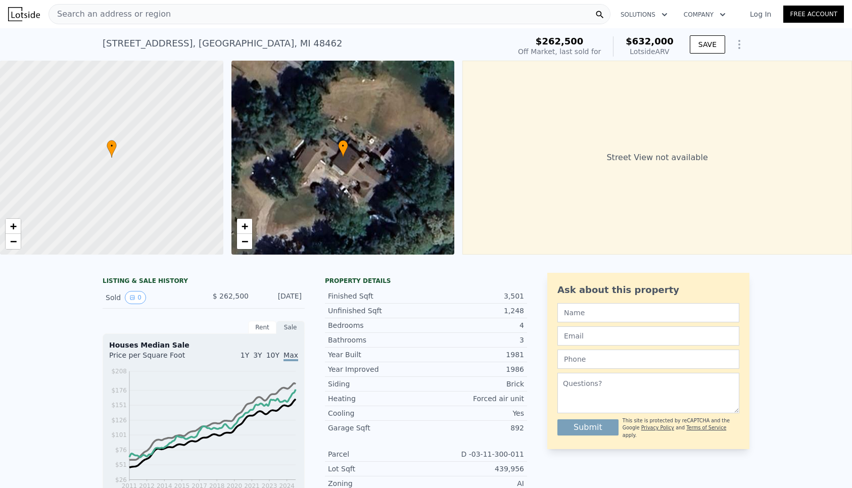
type input "2"
type input "4"
type input "2.25"
type input "2.75"
type input "2116"
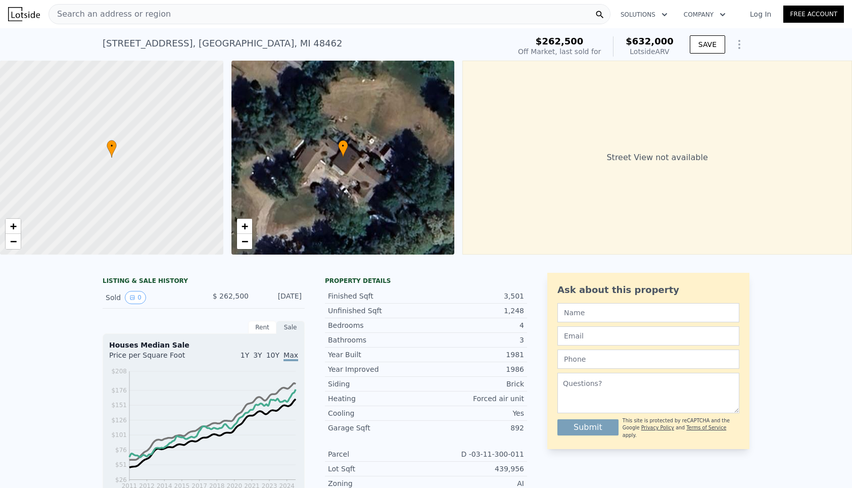
type input "2744"
type input "70567"
type input "125017"
type input "$ 597,000"
type input "7"
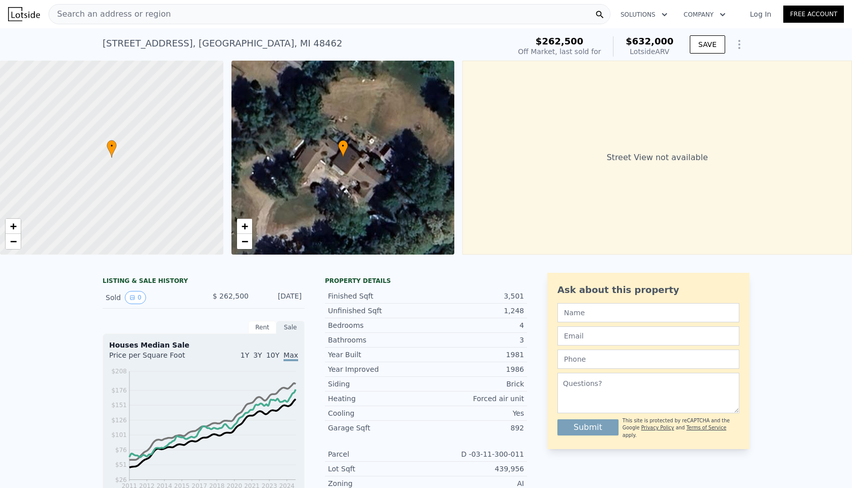
type input "$ 1,032"
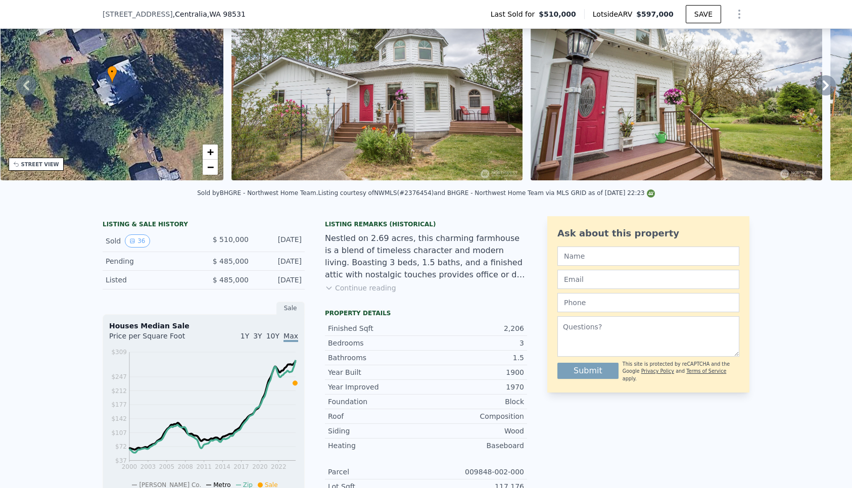
scroll to position [126, 0]
